Goal: Check status: Check status

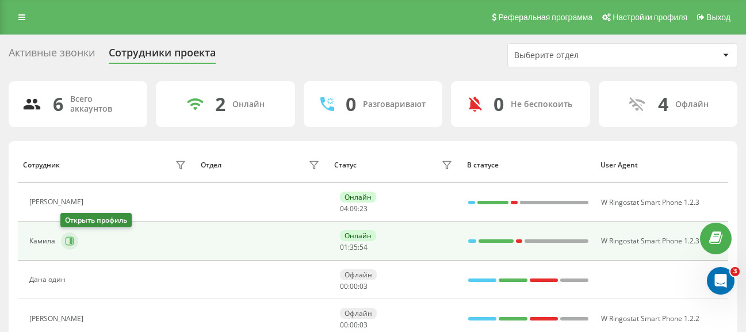
click at [66, 241] on icon at bounding box center [70, 241] width 9 height 9
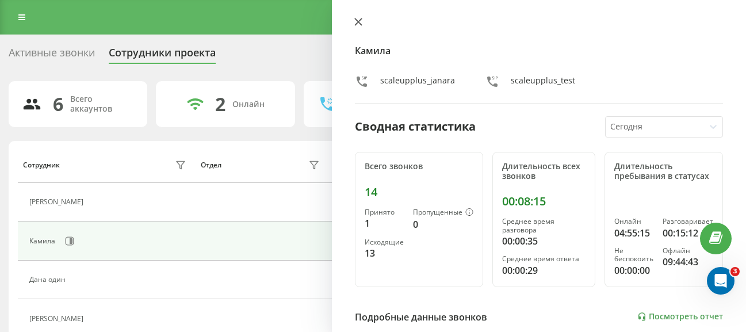
click at [355, 22] on icon at bounding box center [358, 22] width 8 height 8
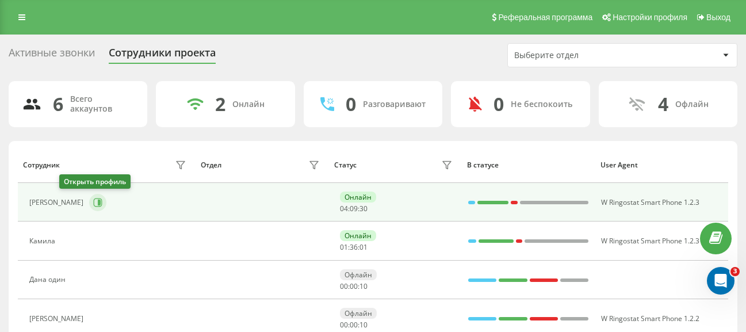
click at [93, 201] on icon at bounding box center [97, 202] width 9 height 9
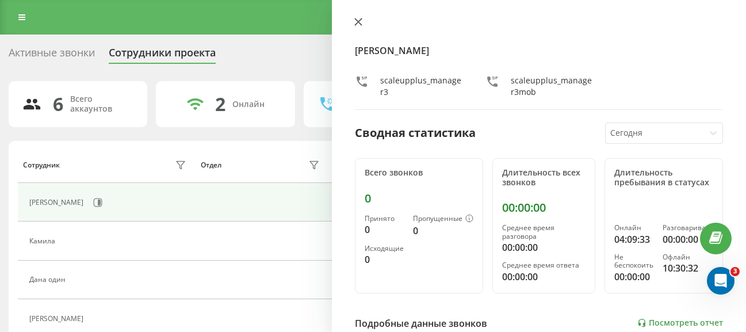
click at [357, 24] on icon at bounding box center [358, 22] width 8 height 8
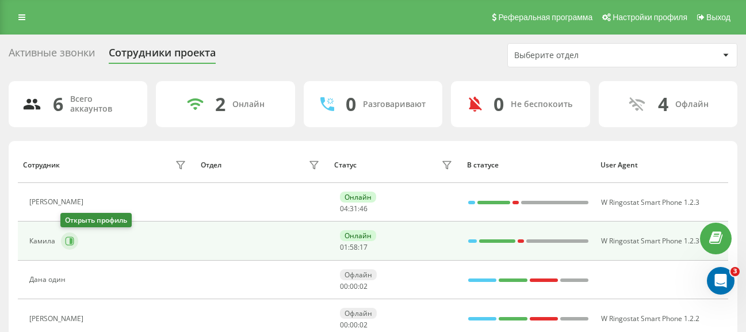
click at [66, 240] on icon at bounding box center [69, 240] width 9 height 9
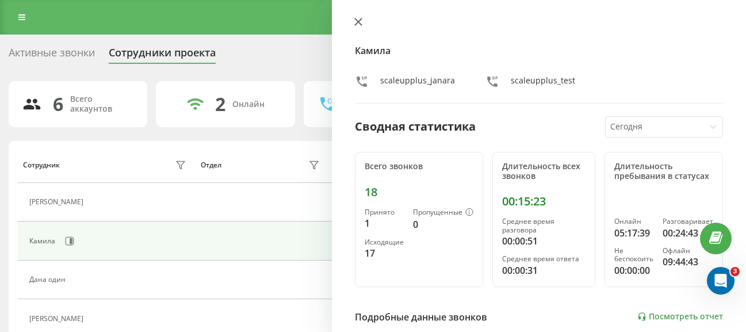
click at [358, 18] on icon at bounding box center [358, 22] width 8 height 8
